Goal: Transaction & Acquisition: Purchase product/service

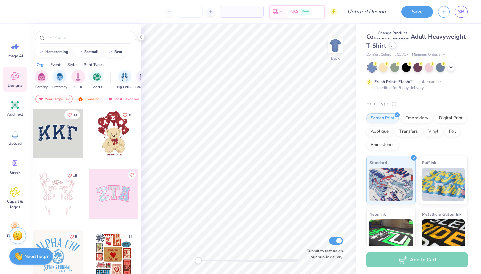
click at [393, 46] on icon at bounding box center [392, 45] width 3 height 3
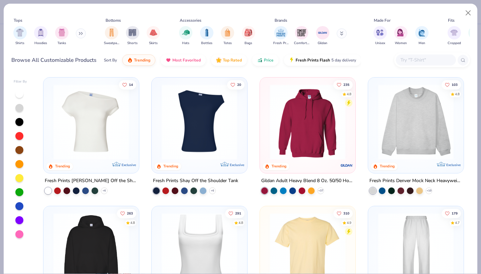
click at [410, 57] on input "text" at bounding box center [425, 60] width 51 height 8
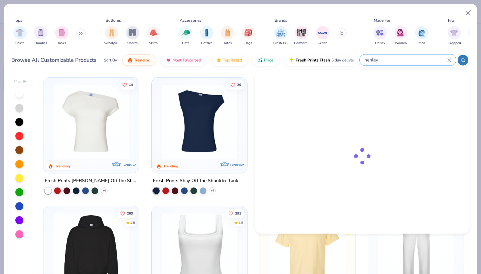
type input "henley"
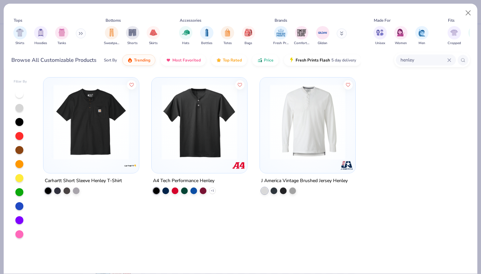
click at [192, 145] on img at bounding box center [199, 122] width 82 height 76
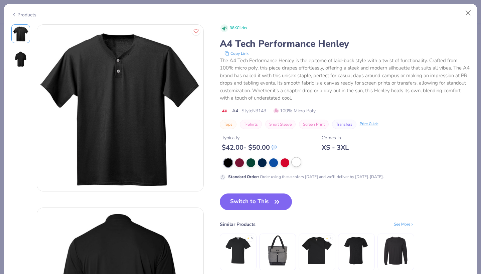
click at [296, 161] on div at bounding box center [296, 162] width 9 height 9
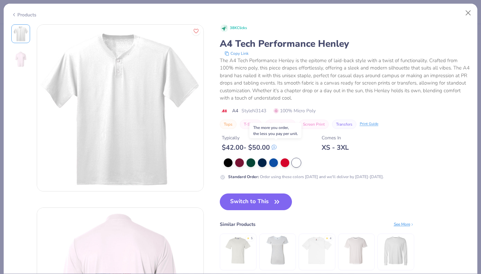
click at [276, 148] on icon at bounding box center [274, 147] width 4 height 4
click at [21, 58] on img at bounding box center [21, 59] width 16 height 16
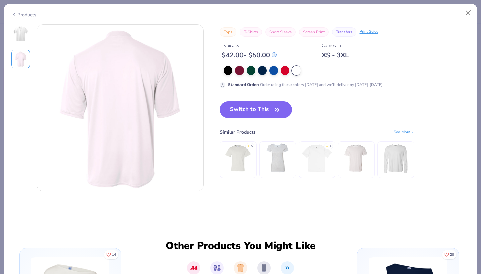
click at [20, 38] on img at bounding box center [21, 34] width 16 height 16
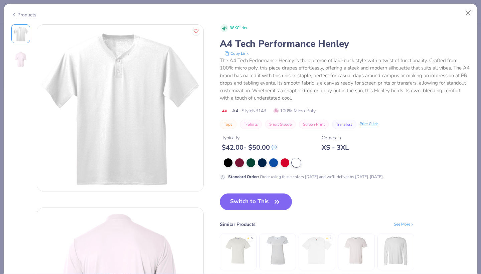
click at [18, 13] on div "Products" at bounding box center [23, 14] width 25 height 7
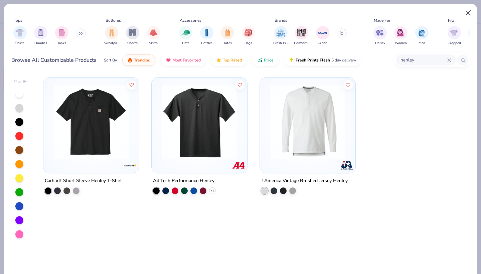
click at [468, 14] on button "Close" at bounding box center [468, 13] width 13 height 13
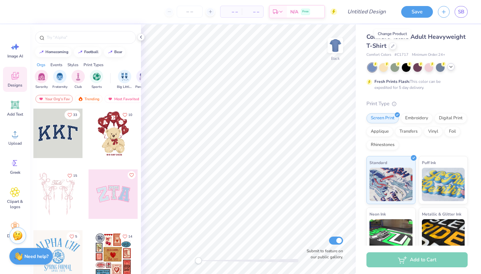
click at [452, 67] on polyline at bounding box center [451, 66] width 3 height 1
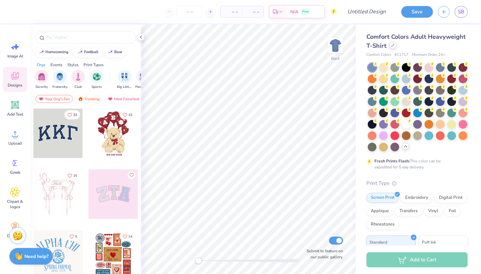
click at [393, 46] on icon at bounding box center [392, 45] width 3 height 3
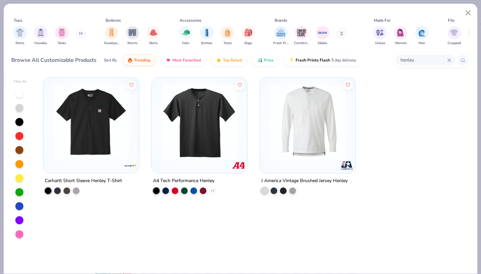
click at [186, 145] on img at bounding box center [199, 122] width 82 height 76
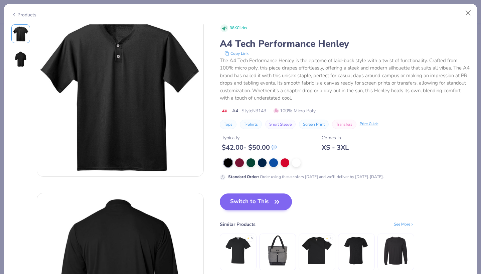
scroll to position [17, 0]
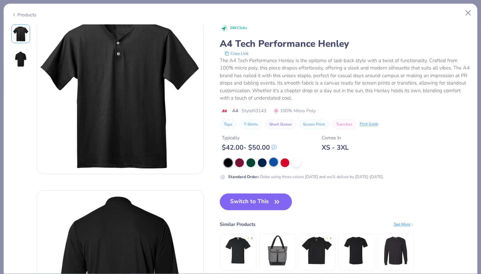
click at [277, 163] on div at bounding box center [273, 162] width 9 height 9
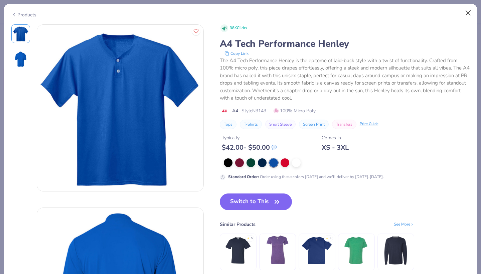
click at [467, 13] on button "Close" at bounding box center [468, 13] width 13 height 13
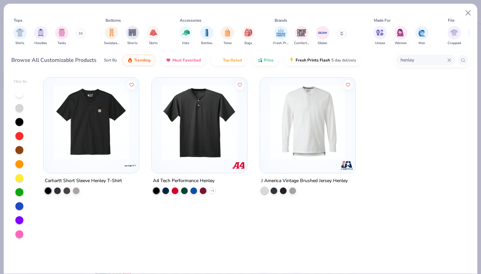
click at [187, 151] on img at bounding box center [199, 122] width 82 height 76
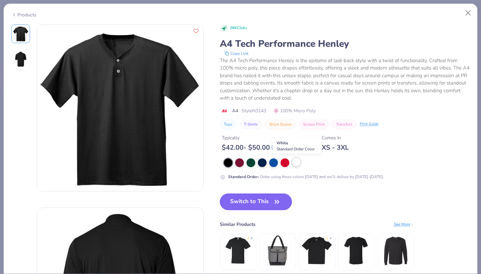
click at [297, 163] on div at bounding box center [296, 162] width 9 height 9
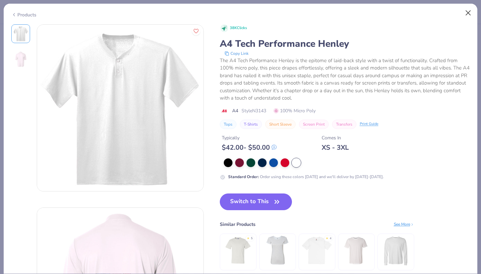
click at [468, 13] on button "Close" at bounding box center [468, 13] width 13 height 13
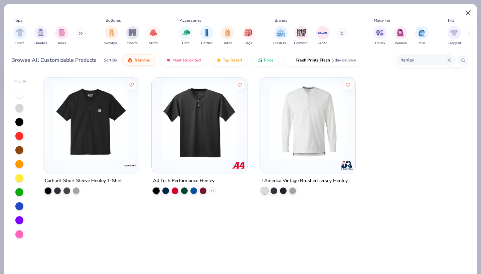
click at [468, 11] on button "Close" at bounding box center [468, 13] width 13 height 13
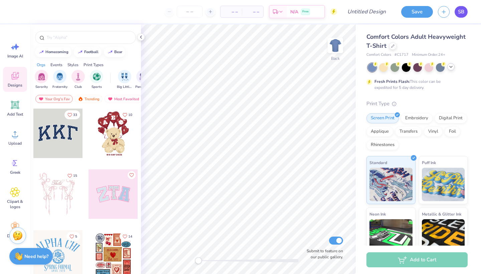
click at [465, 12] on link "SB" at bounding box center [461, 12] width 13 height 12
click at [450, 69] on icon at bounding box center [451, 66] width 5 height 5
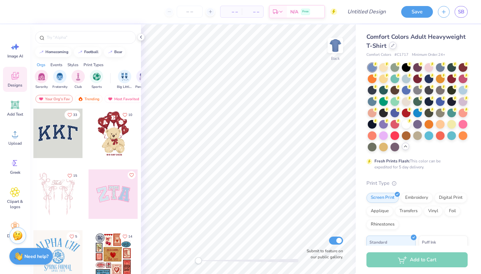
click at [392, 47] on div at bounding box center [392, 45] width 7 height 7
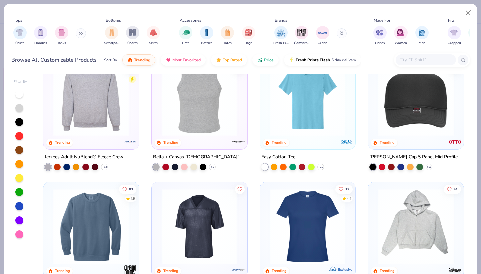
scroll to position [1311, 0]
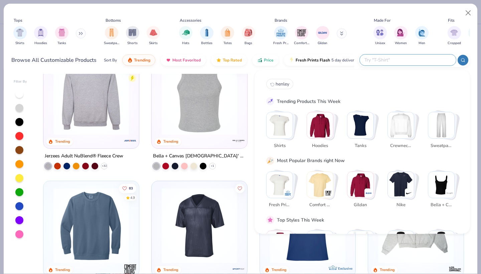
click at [405, 59] on input "text" at bounding box center [408, 60] width 88 height 8
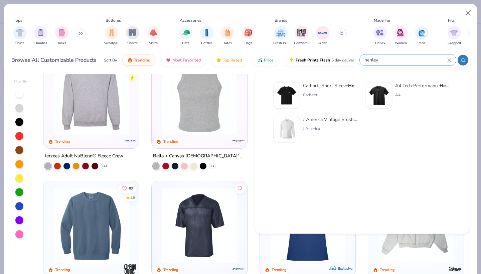
type input "henley"
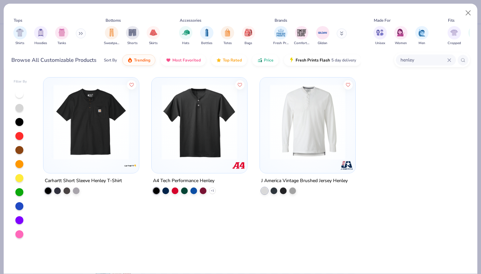
click at [208, 147] on img at bounding box center [199, 122] width 82 height 76
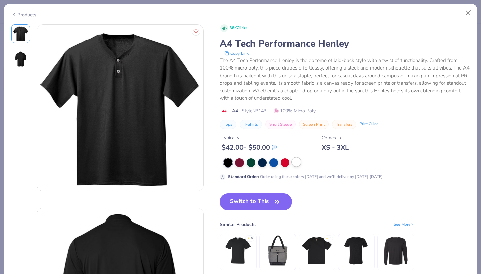
click at [296, 163] on div at bounding box center [296, 162] width 9 height 9
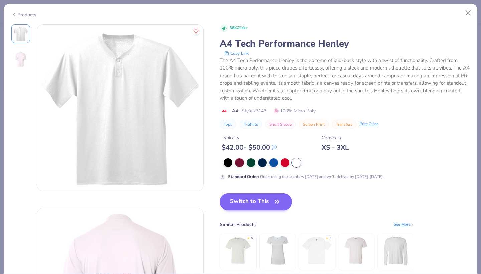
click at [266, 206] on button "Switch to This" at bounding box center [256, 202] width 73 height 17
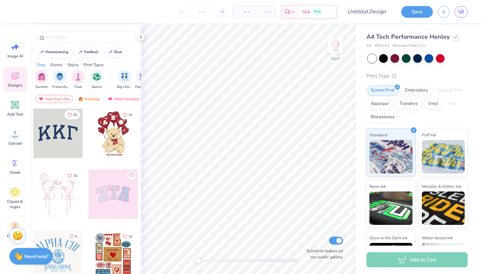
click at [72, 64] on div "Styles" at bounding box center [73, 65] width 11 height 6
click at [99, 77] on img "filter for Varsity" at bounding box center [97, 77] width 8 height 8
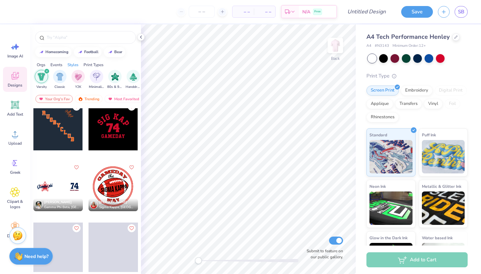
scroll to position [1353, 0]
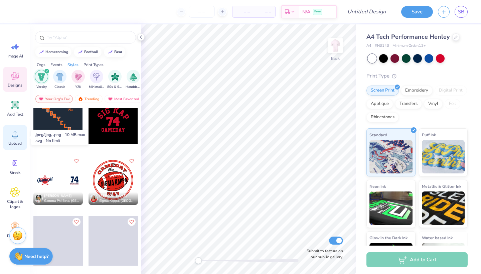
click at [13, 137] on icon at bounding box center [15, 134] width 6 height 6
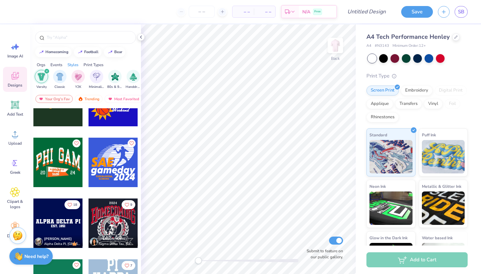
scroll to position [2155, 0]
